Goal: Task Accomplishment & Management: Use online tool/utility

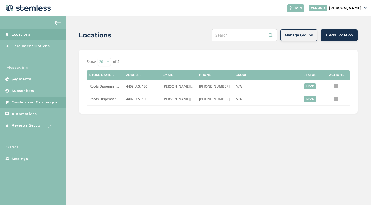
click at [23, 100] on span "On-demand Campaigns" at bounding box center [35, 102] width 46 height 5
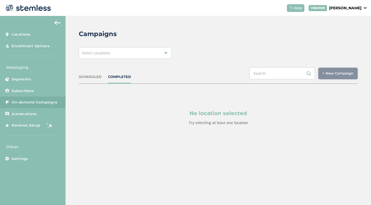
click at [149, 56] on div "Select Locations" at bounding box center [125, 53] width 93 height 12
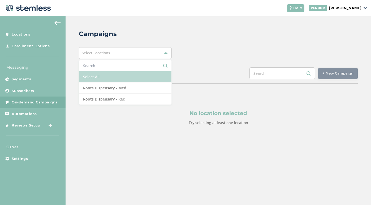
click at [130, 75] on li "Select All" at bounding box center [125, 76] width 92 height 11
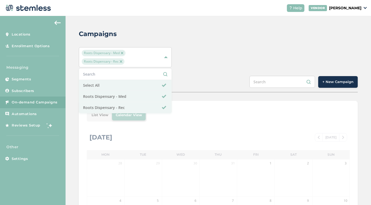
click at [243, 44] on div "Campaigns Roots Dispensary - Med Roots Dispensary - Rec Select All Roots Dispen…" at bounding box center [217, 192] width 305 height 352
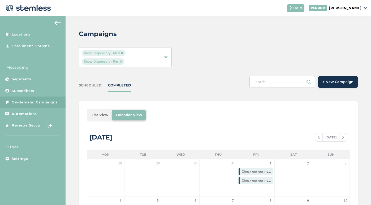
click at [337, 81] on span "+ New Campaign" at bounding box center [337, 81] width 31 height 5
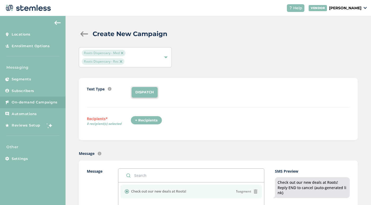
click at [150, 117] on div "+ Recipients" at bounding box center [146, 120] width 32 height 9
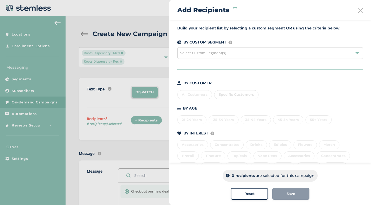
click at [194, 95] on div "All Customers Specific Customers" at bounding box center [270, 93] width 186 height 11
click at [191, 95] on div "All Customers" at bounding box center [194, 94] width 35 height 9
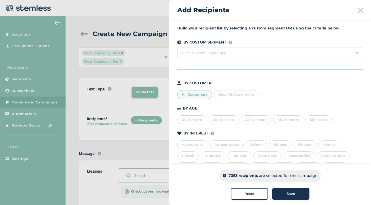
click at [285, 194] on div "Save" at bounding box center [290, 193] width 29 height 5
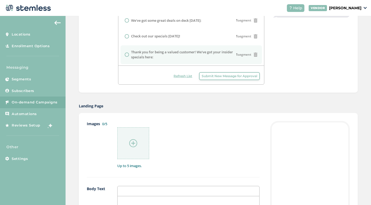
scroll to position [221, 0]
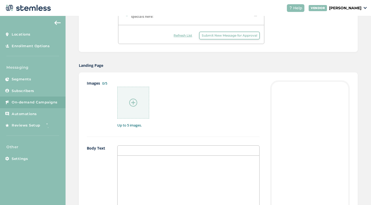
click at [130, 99] on img at bounding box center [133, 103] width 8 height 8
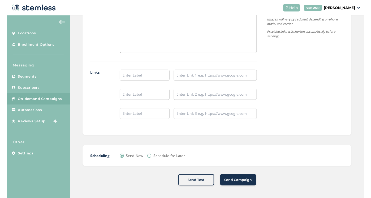
scroll to position [428, 0]
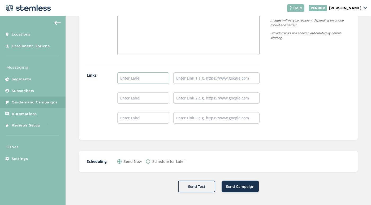
click at [141, 74] on input "text" at bounding box center [143, 77] width 52 height 11
click at [196, 79] on input "text" at bounding box center [216, 77] width 86 height 11
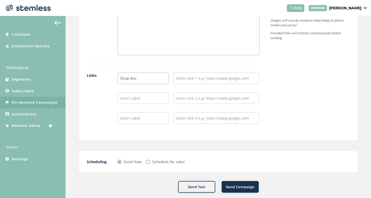
click at [144, 77] on input "Shop Rec" at bounding box center [143, 77] width 52 height 11
type input "Shop The Clear"
click at [201, 80] on input "text" at bounding box center [216, 77] width 86 height 11
paste input "[URL][DOMAIN_NAME]"
type input "[URL][DOMAIN_NAME]"
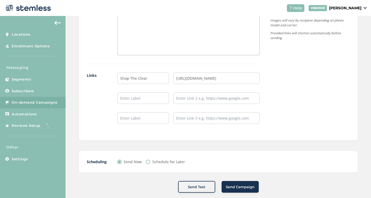
click at [149, 161] on input "Schedule for Later" at bounding box center [148, 161] width 4 height 4
radio input "true"
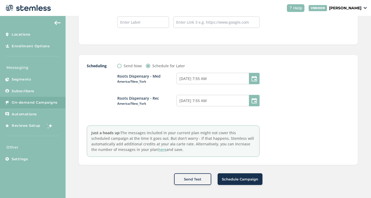
scroll to position [523, 0]
click at [206, 75] on input "[DATE] 7:55 AM" at bounding box center [217, 78] width 83 height 11
select select "7"
select select "55"
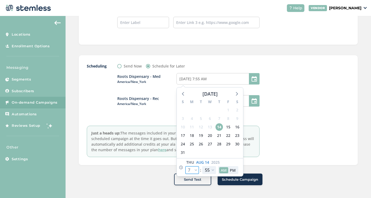
select select "9"
type input "[DATE] 9:55 AM"
select select "9"
select select "30"
type input "[DATE] 9:30 AM"
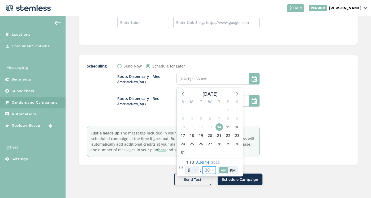
select select "30"
click at [282, 112] on div at bounding box center [310, 110] width 80 height 94
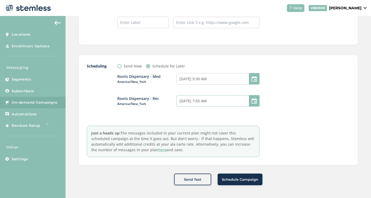
click at [204, 100] on input "[DATE] 7:55 AM" at bounding box center [217, 100] width 83 height 11
select select "7"
select select "55"
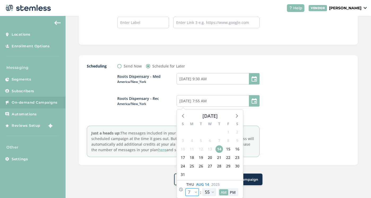
select select "9"
type input "[DATE] 9:55 AM"
select select "9"
click at [323, 142] on div at bounding box center [310, 110] width 80 height 94
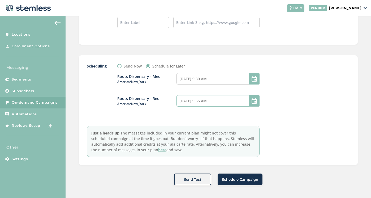
click at [204, 101] on input "[DATE] 9:55 AM" at bounding box center [217, 100] width 83 height 11
select select "9"
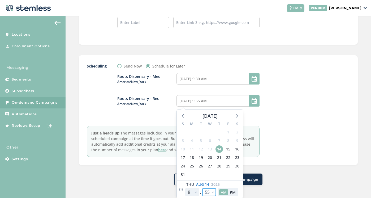
select select "30"
type input "[DATE] 9:30 AM"
select select "30"
click at [278, 125] on div at bounding box center [310, 110] width 80 height 94
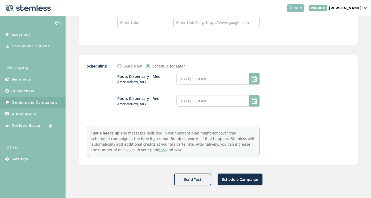
click at [243, 179] on span "Schedule Campaign" at bounding box center [240, 179] width 36 height 5
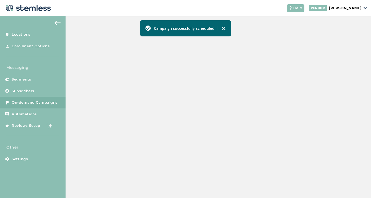
scroll to position [170, 0]
